Goal: Navigation & Orientation: Find specific page/section

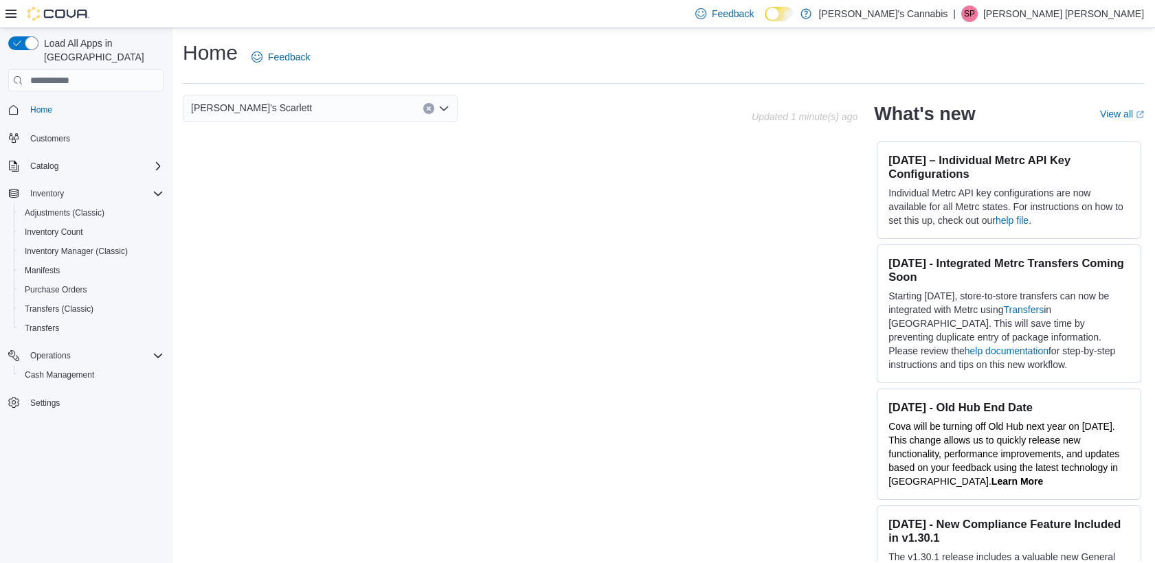
click at [1098, 3] on div "Feedback Dark Mode MaryJane's Cannabis | SP [PERSON_NAME] [PERSON_NAME]" at bounding box center [917, 13] width 454 height 27
click at [1103, 15] on p "[PERSON_NAME] [PERSON_NAME]" at bounding box center [1063, 13] width 161 height 16
click at [1065, 126] on span "Sign Out" at bounding box center [1054, 133] width 37 height 14
